Goal: Find specific page/section: Locate a particular part of the current website

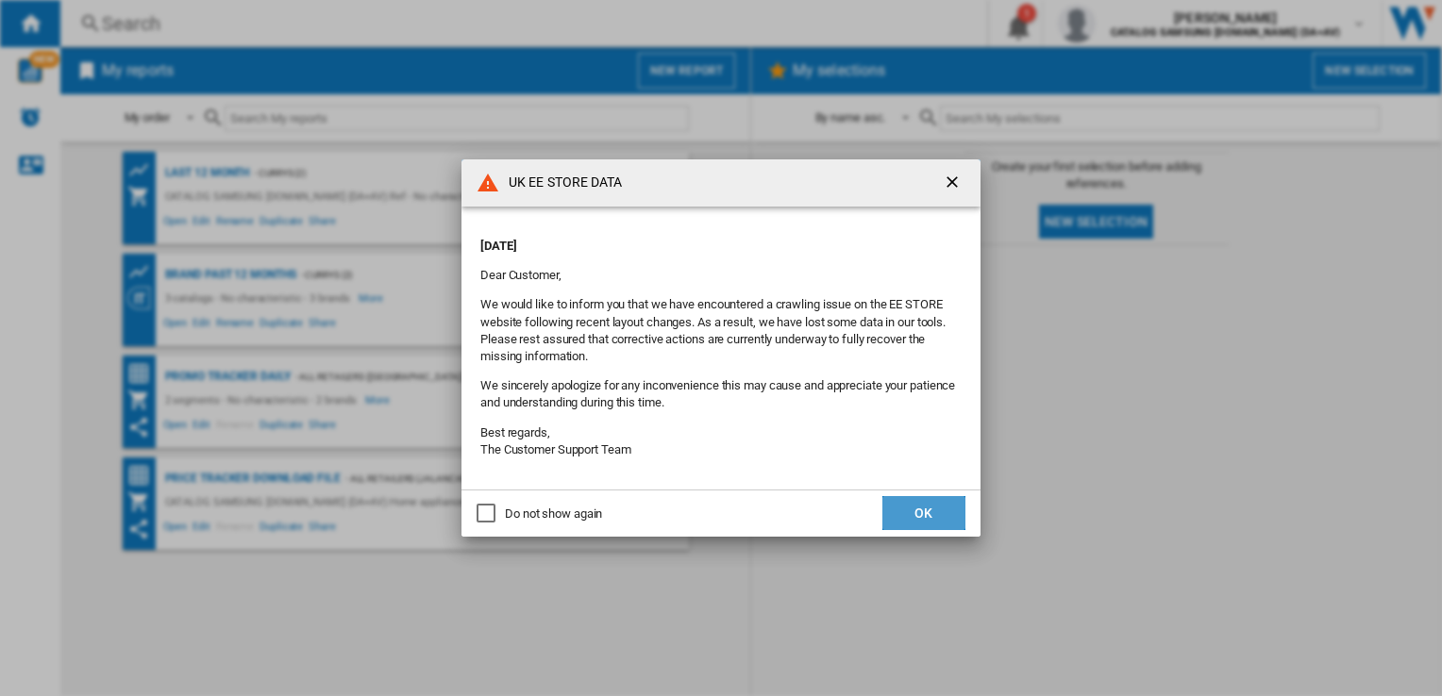
drag, startPoint x: 928, startPoint y: 508, endPoint x: 928, endPoint y: 491, distance: 17.0
click at [928, 503] on button "OK" at bounding box center [923, 513] width 83 height 34
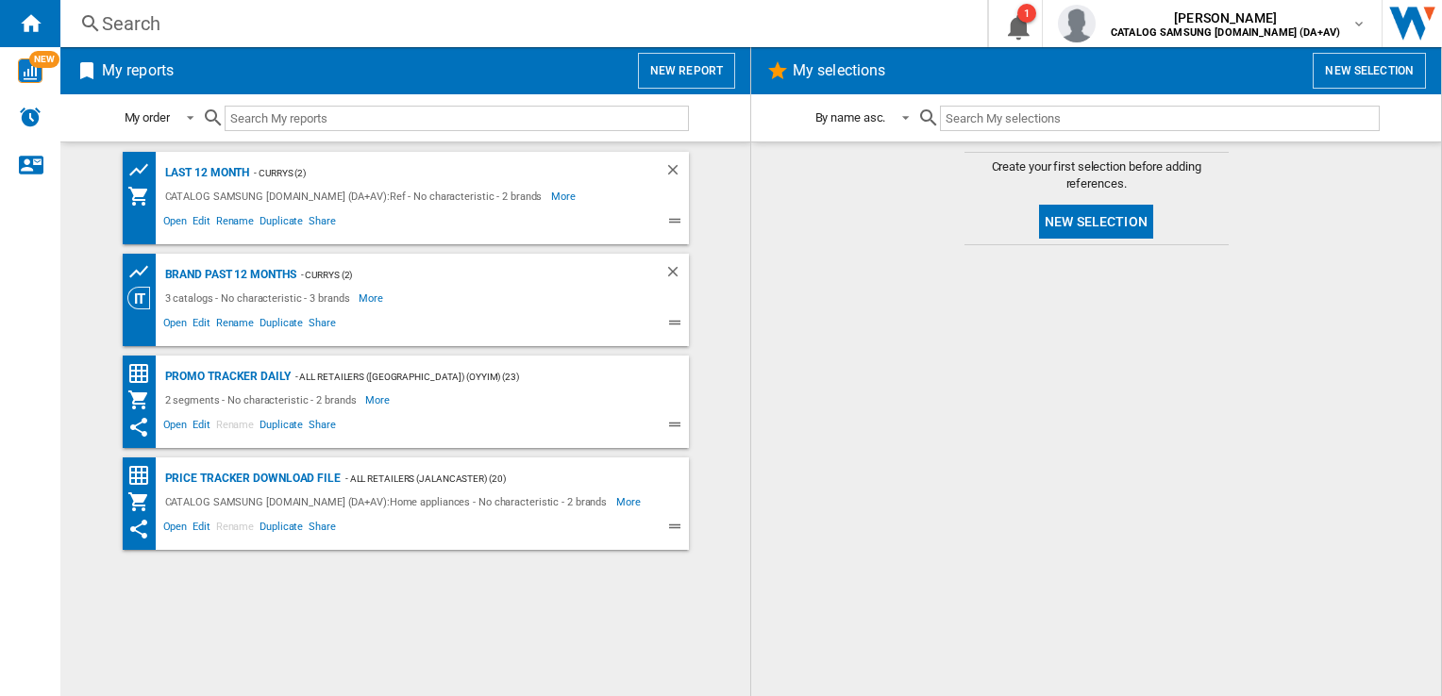
click at [210, 8] on div "Search Search 0 1 [PERSON_NAME] CATALOG SAMSUNG [DOMAIN_NAME] (DA+AV) CATALOG S…" at bounding box center [750, 23] width 1381 height 47
click at [136, 15] on div "Search" at bounding box center [520, 23] width 836 height 26
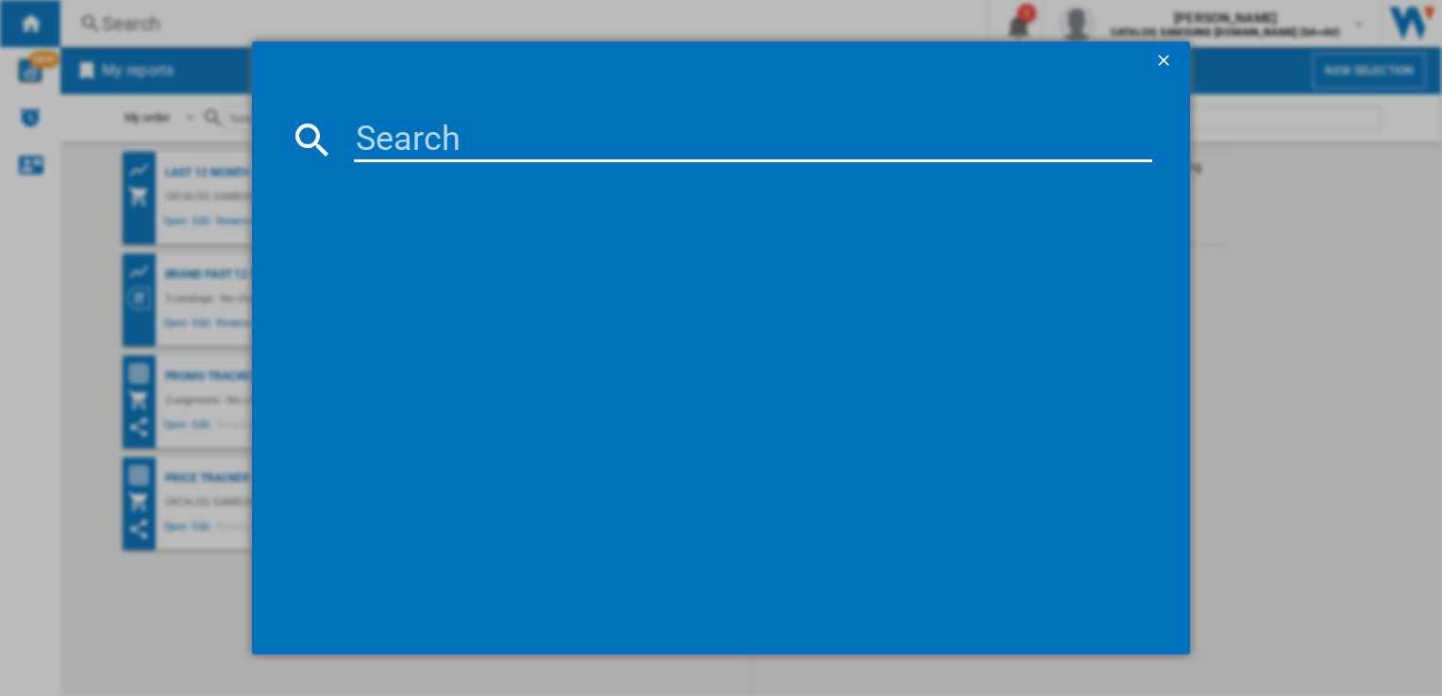
click at [374, 146] on input at bounding box center [752, 139] width 797 height 45
paste input "RM70F67RDREU"
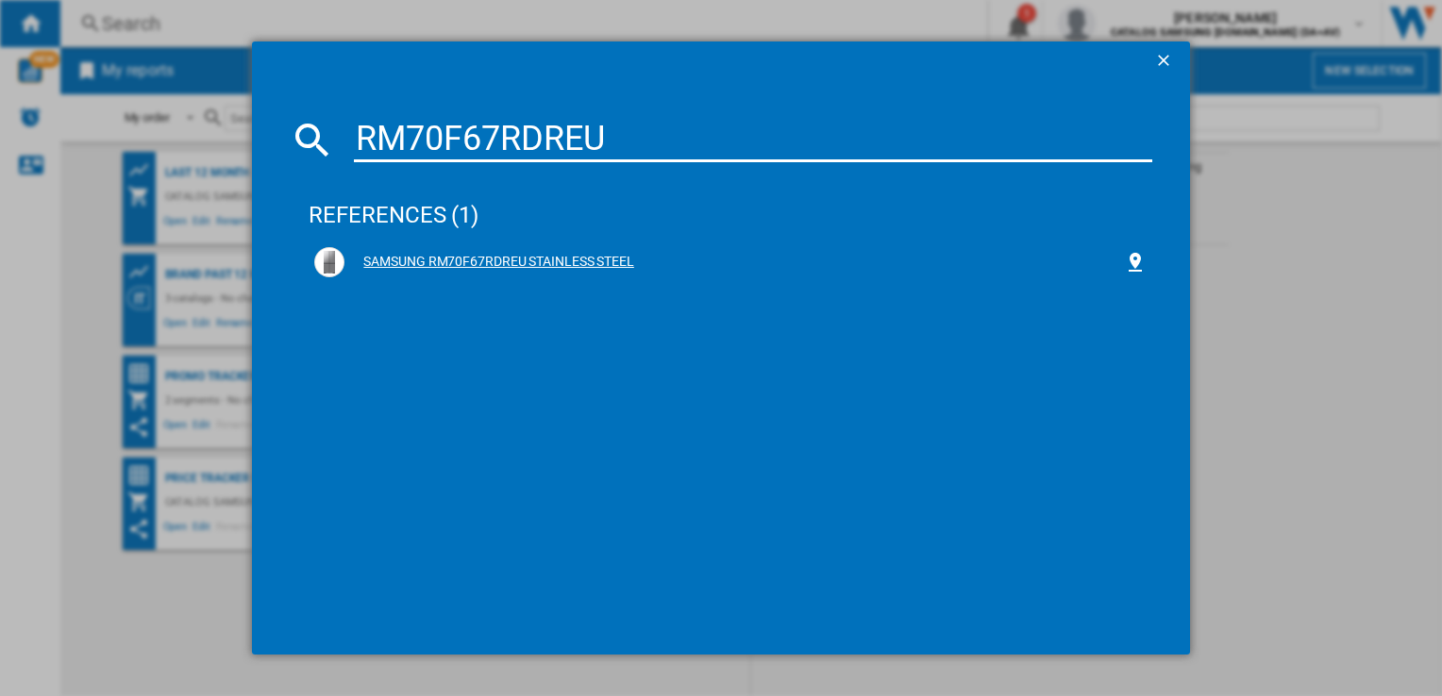
type input "RM70F67RDREU"
click at [546, 251] on div "SAMSUNG RM70F67RDREU STAINLESS STEEL" at bounding box center [729, 262] width 831 height 30
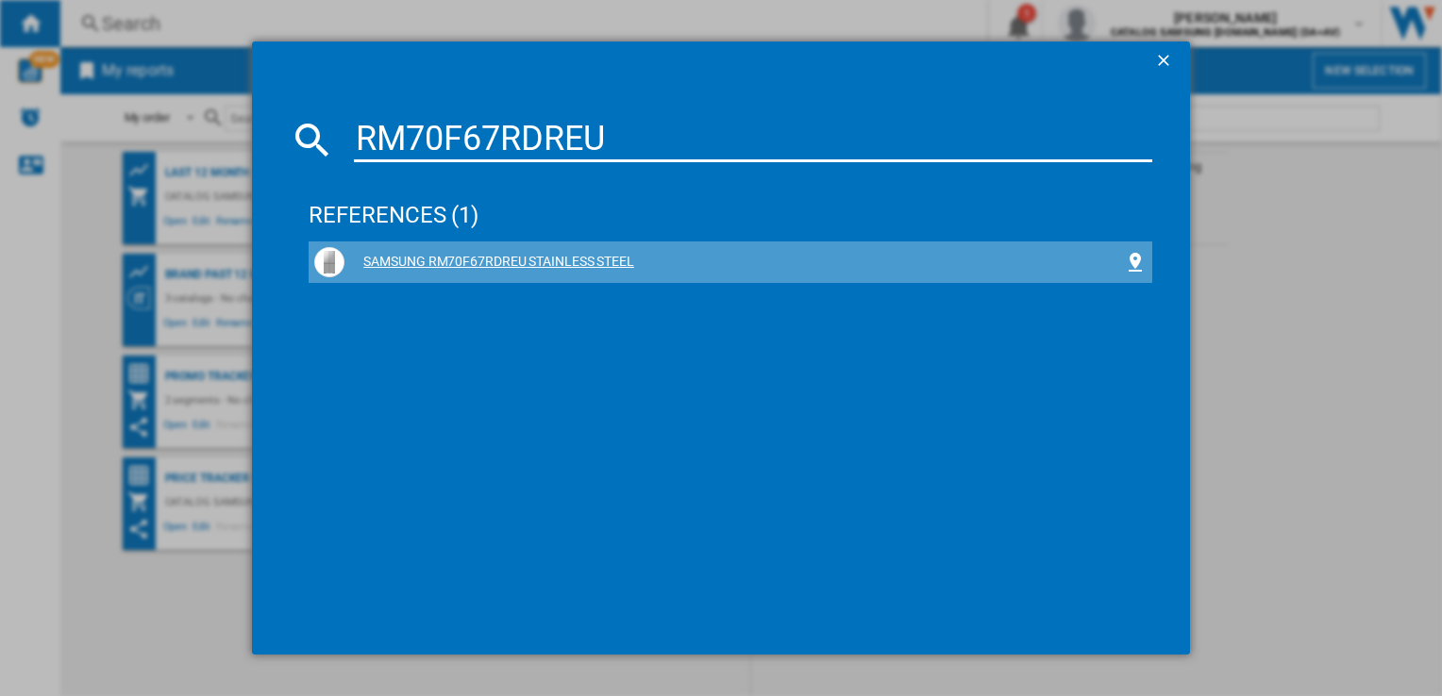
click at [543, 262] on div "SAMSUNG RM70F67RDREU STAINLESS STEEL" at bounding box center [733, 262] width 778 height 19
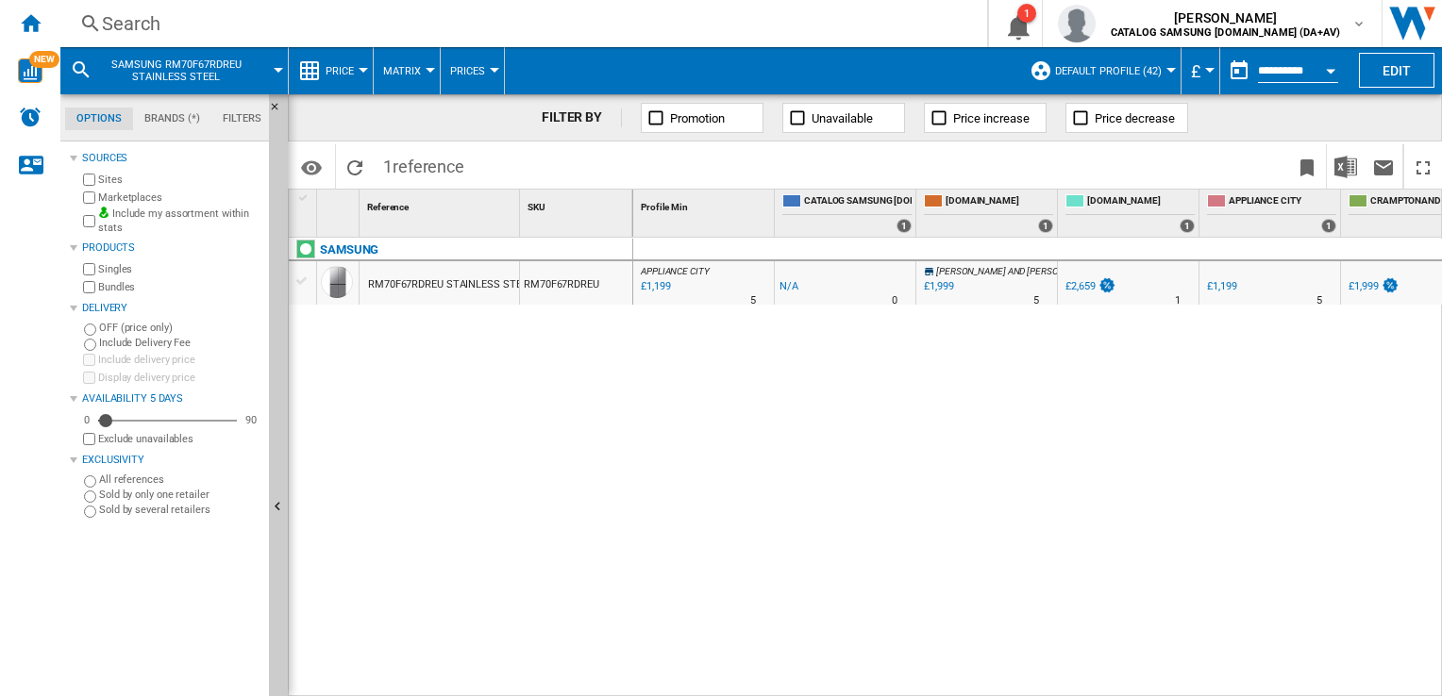
click at [1321, 574] on div "APPLIANCE CITY : APPLIANCE CITY -1.0 % £1,199 % N/A 5 [GEOGRAPHIC_DATA] : [GEOG…" at bounding box center [1038, 468] width 810 height 460
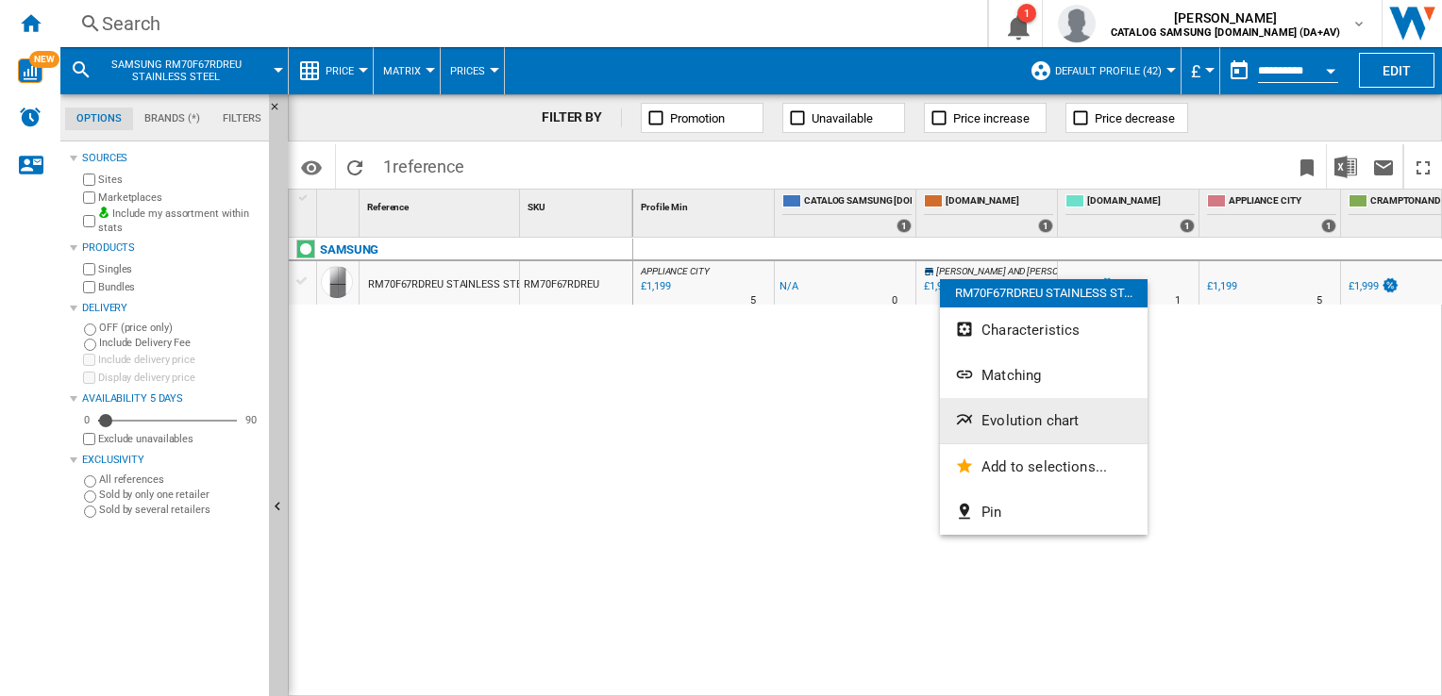
click at [1001, 410] on button "Evolution chart" at bounding box center [1044, 420] width 208 height 45
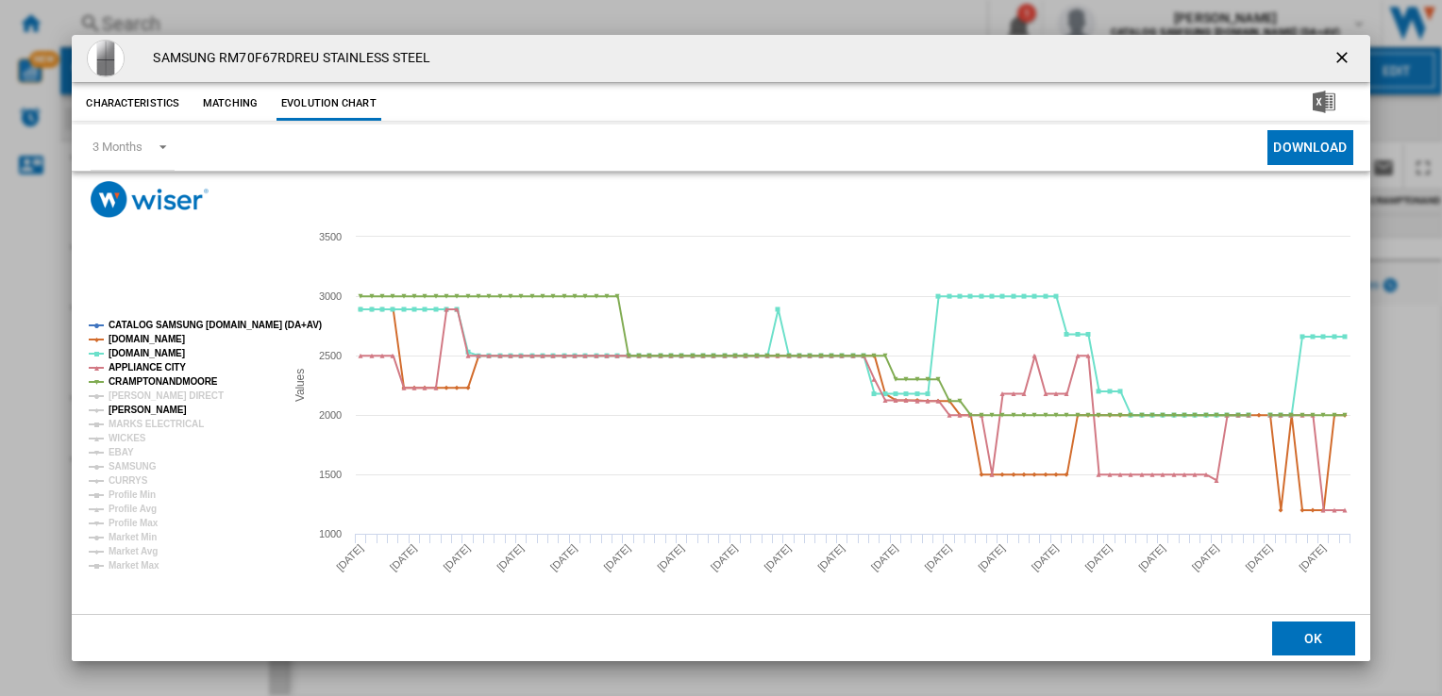
click at [125, 406] on tspan "[PERSON_NAME]" at bounding box center [148, 410] width 78 height 10
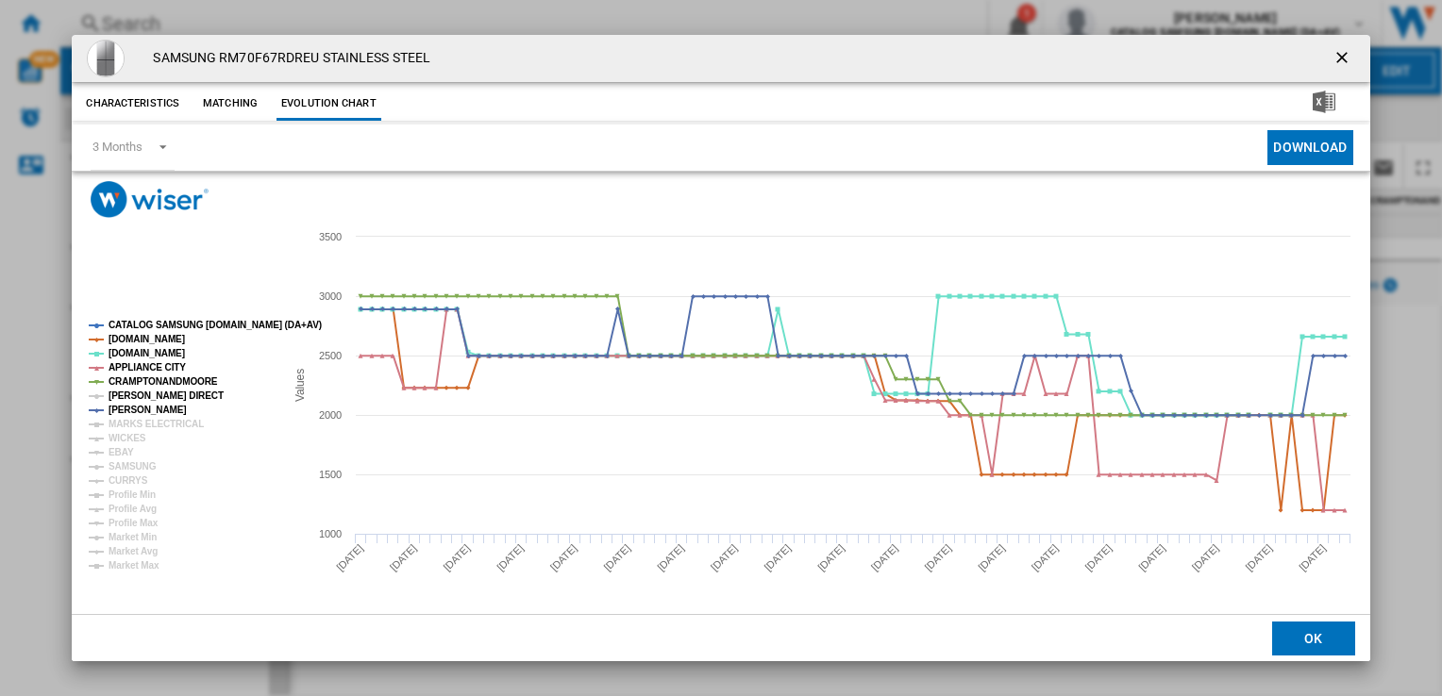
click at [128, 395] on tspan "[PERSON_NAME] DIRECT" at bounding box center [166, 396] width 115 height 10
click at [128, 476] on tspan "CURRYS" at bounding box center [129, 481] width 40 height 10
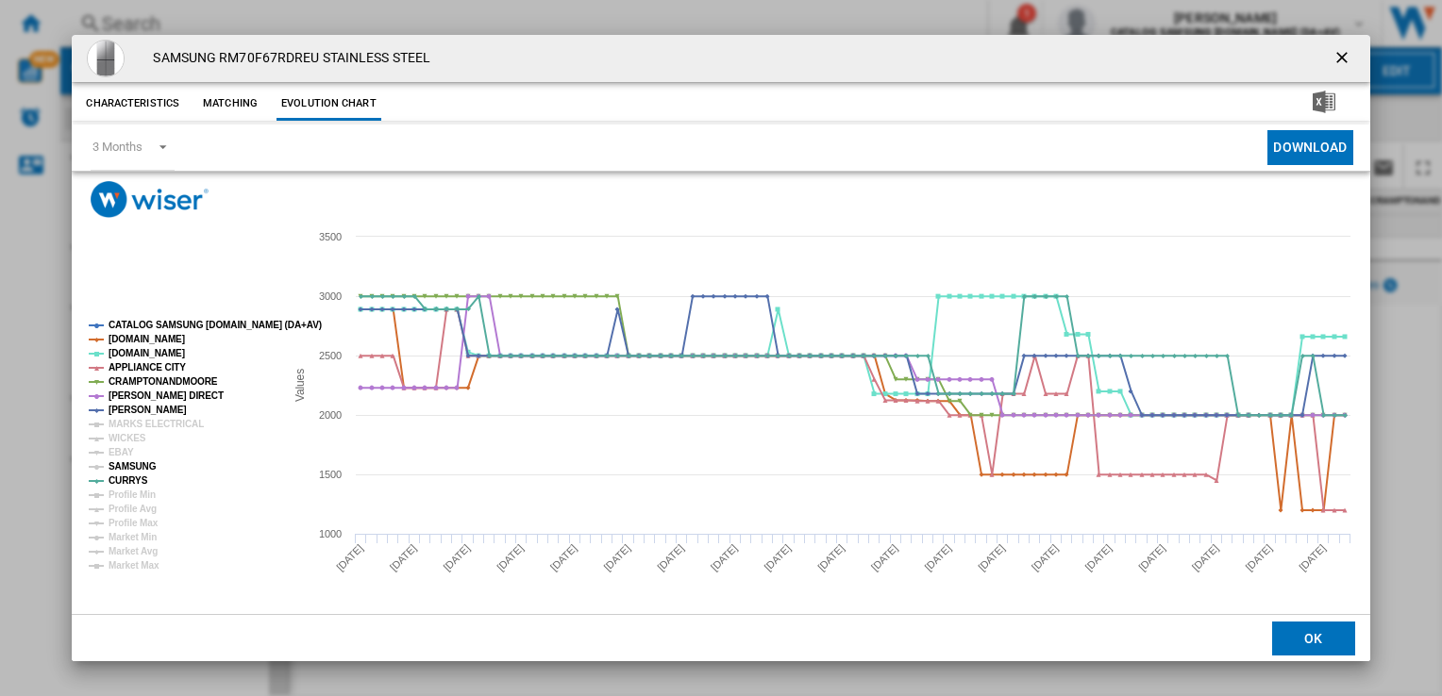
click at [128, 466] on tspan "SAMSUNG" at bounding box center [133, 466] width 48 height 10
click at [122, 451] on tspan "EBAY" at bounding box center [121, 452] width 25 height 10
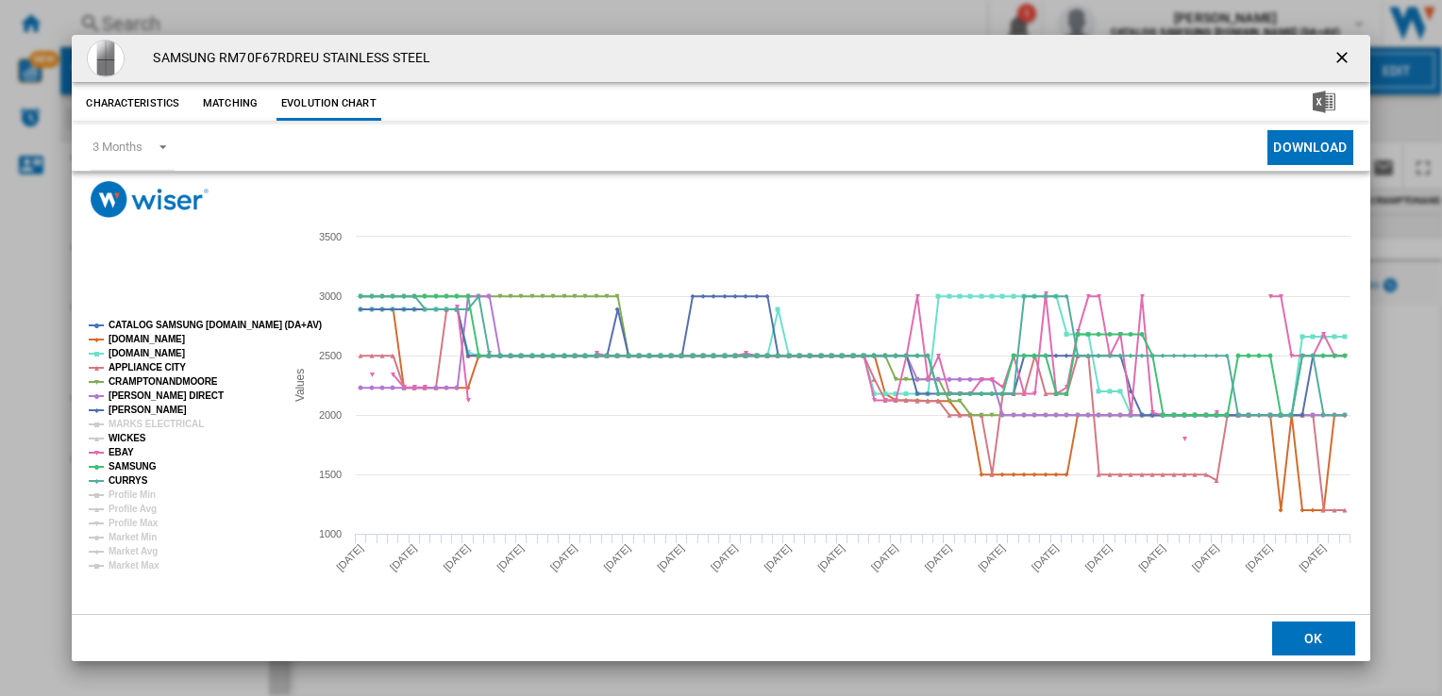
click at [126, 441] on tspan "WICKES" at bounding box center [128, 438] width 38 height 10
click at [130, 427] on tspan "MARKS ELECTRICAL" at bounding box center [156, 424] width 95 height 10
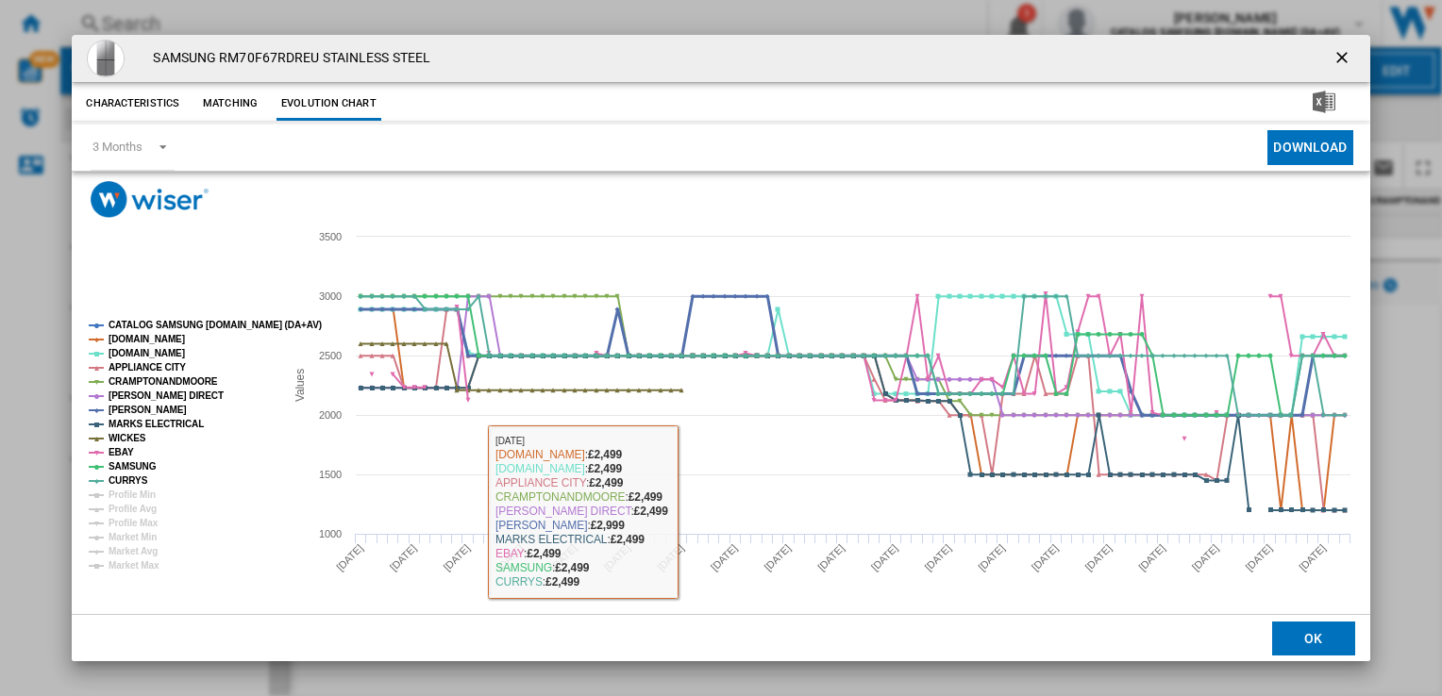
click at [141, 405] on tspan "[PERSON_NAME]" at bounding box center [148, 410] width 78 height 10
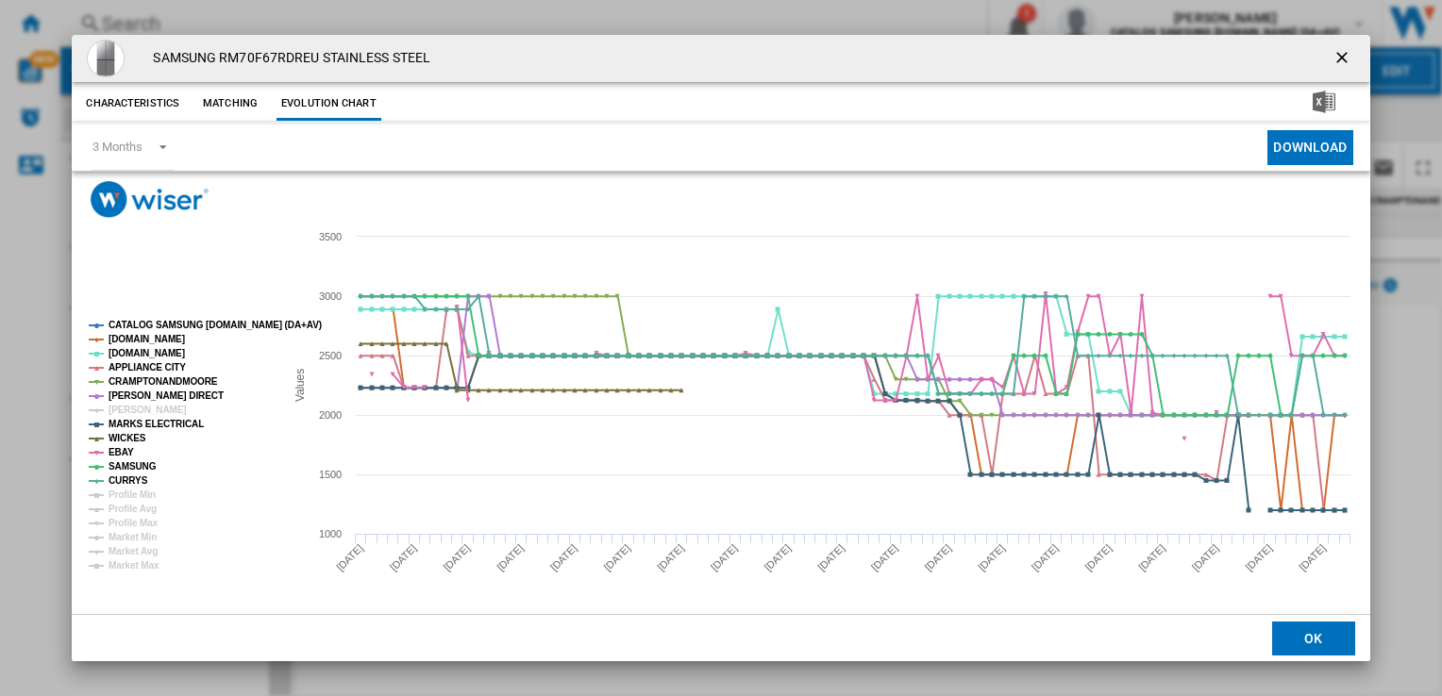
click at [141, 405] on tspan "[PERSON_NAME]" at bounding box center [148, 410] width 78 height 10
click at [1347, 58] on ng-md-icon "getI18NText('BUTTONS.CLOSE_DIALOG')" at bounding box center [1343, 59] width 23 height 23
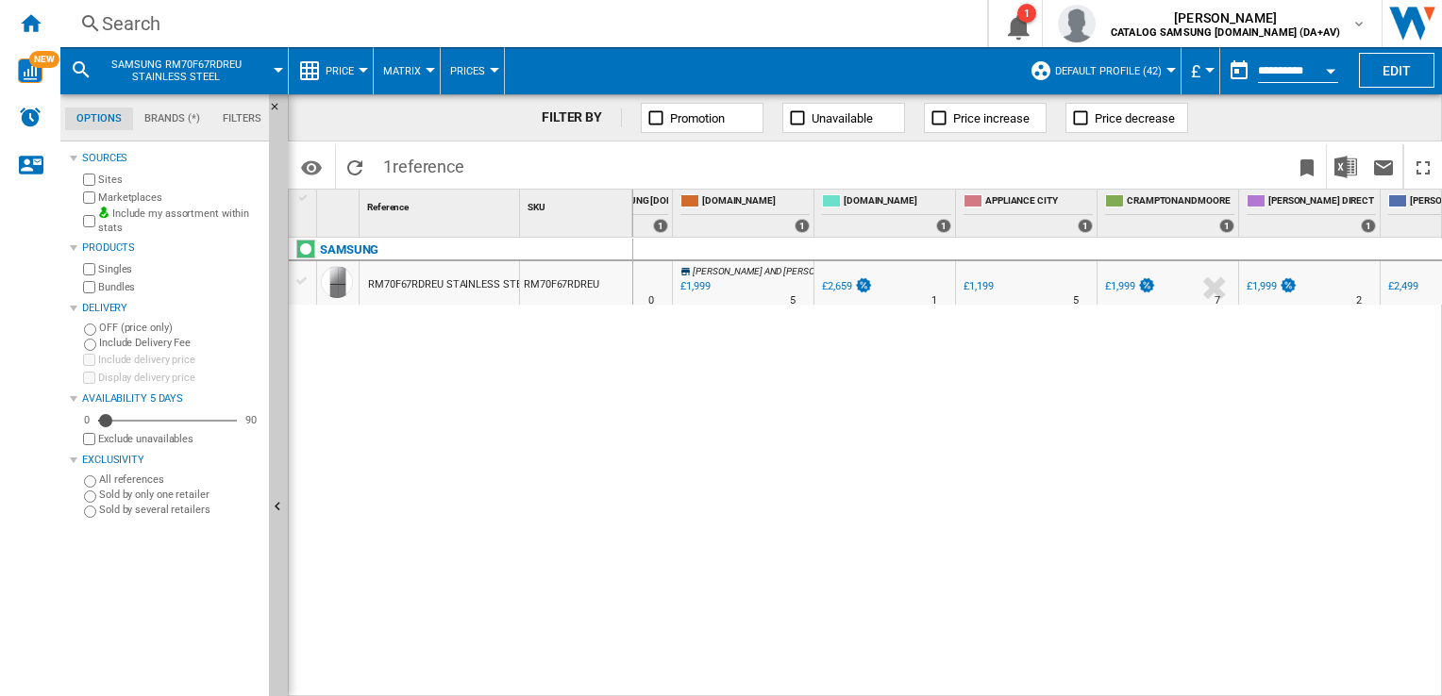
scroll to position [0, 359]
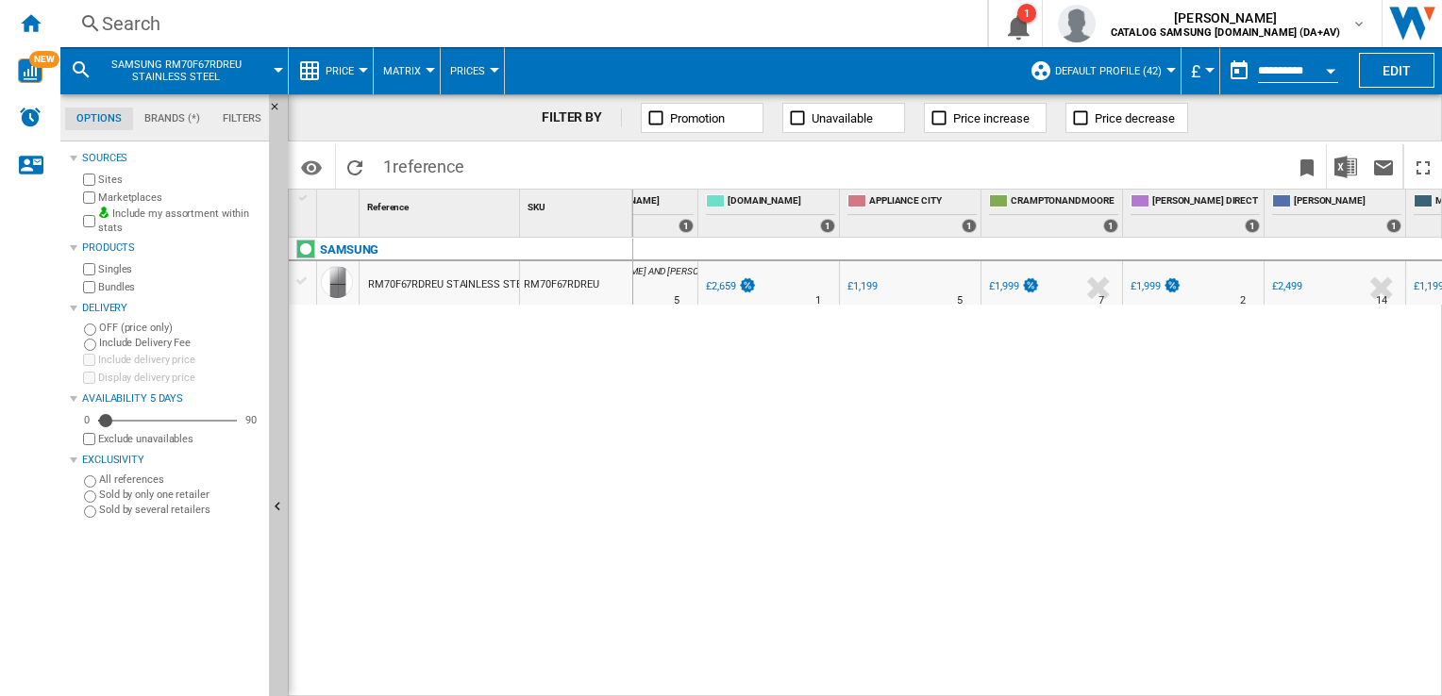
click at [1276, 285] on div "£2,499" at bounding box center [1286, 286] width 29 height 12
